Goal: Find specific page/section: Find specific page/section

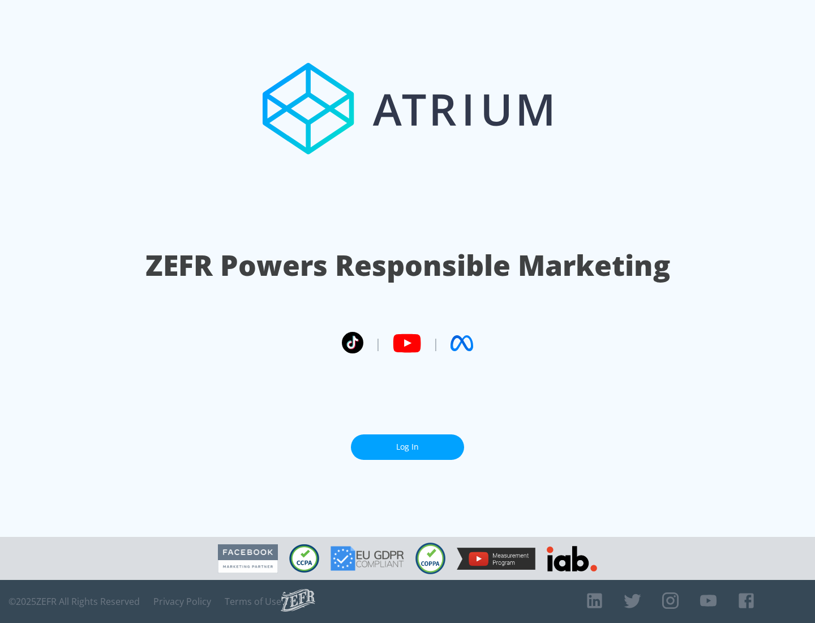
click at [407, 447] on link "Log In" at bounding box center [407, 446] width 113 height 25
